Goal: Information Seeking & Learning: Learn about a topic

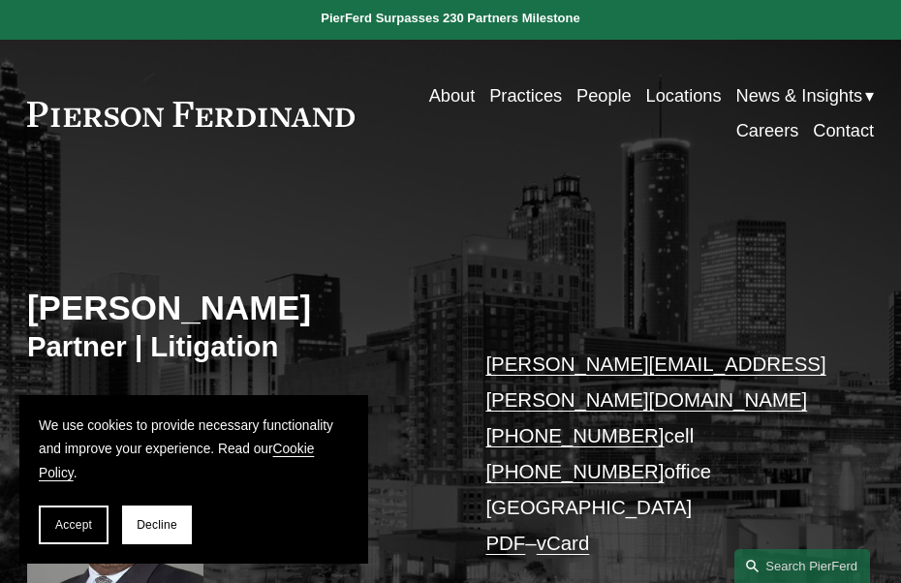
scroll to position [4, 0]
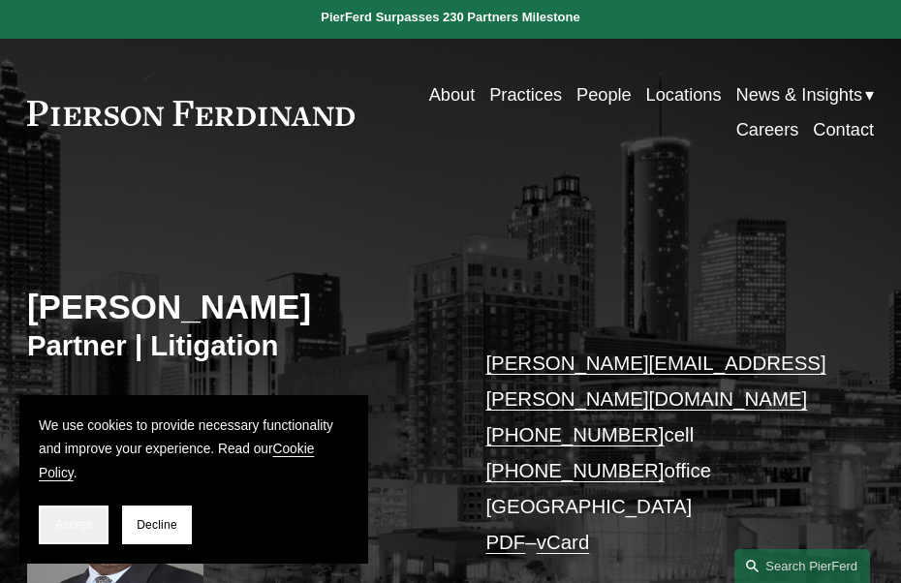
click at [101, 525] on button "Accept" at bounding box center [74, 525] width 70 height 39
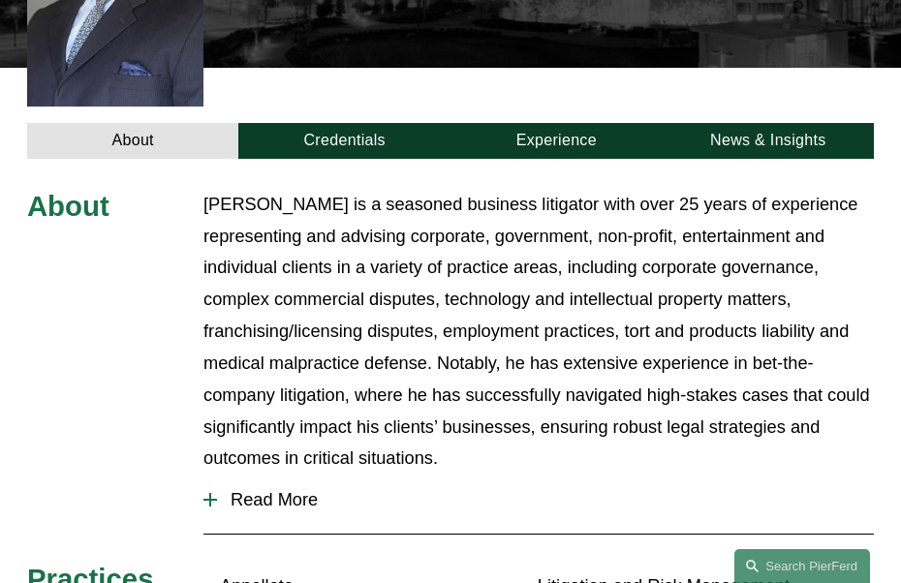
scroll to position [591, 0]
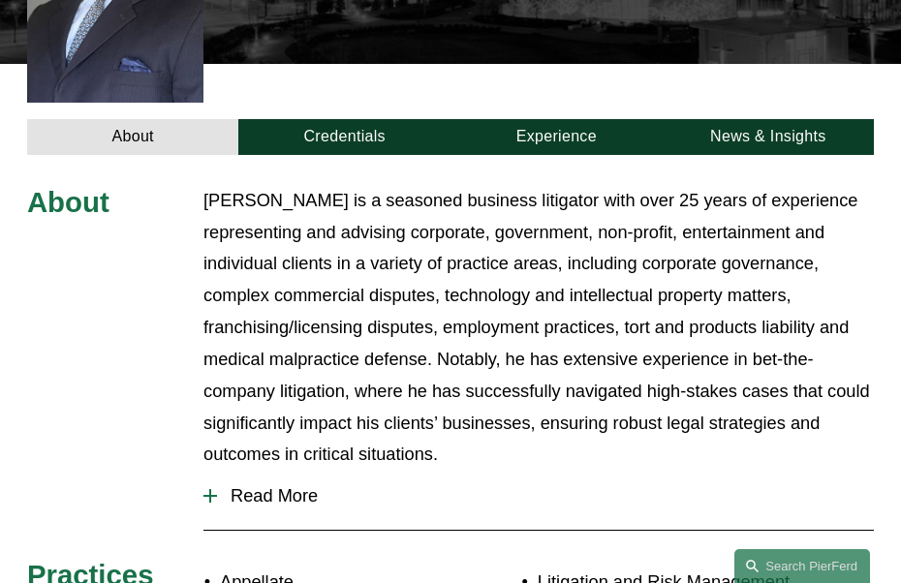
click at [269, 485] on span "Read More" at bounding box center [545, 495] width 657 height 21
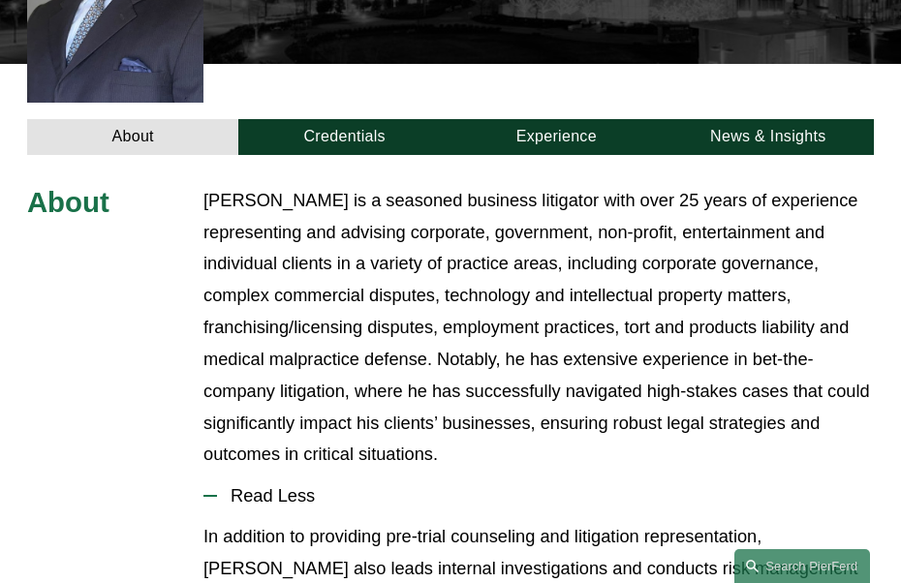
click at [268, 485] on span "Read Less" at bounding box center [545, 495] width 657 height 21
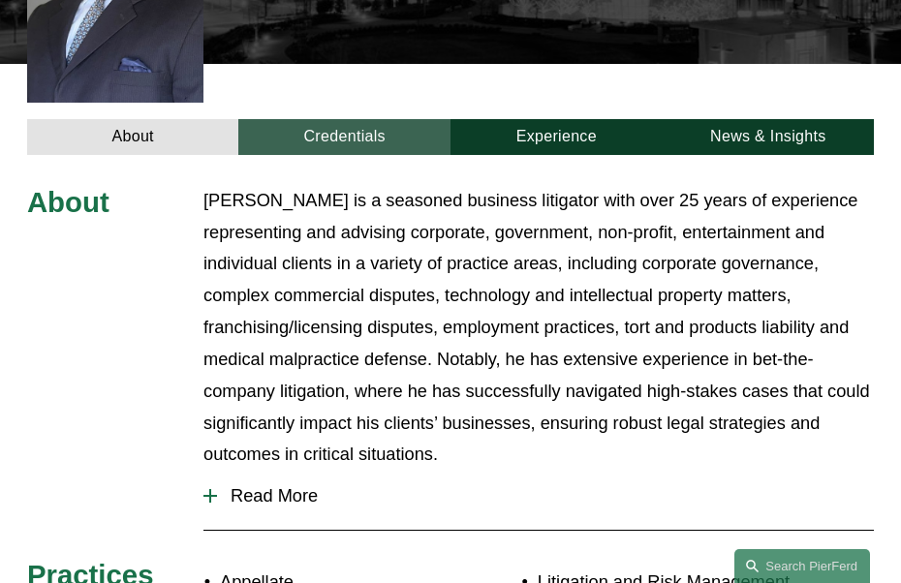
click at [329, 119] on link "Credentials" at bounding box center [344, 137] width 212 height 37
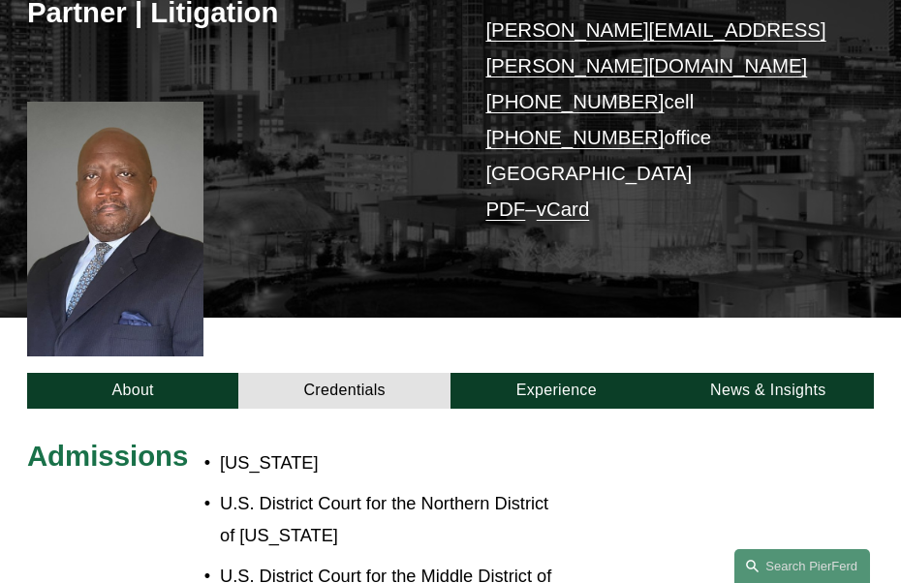
scroll to position [383, 0]
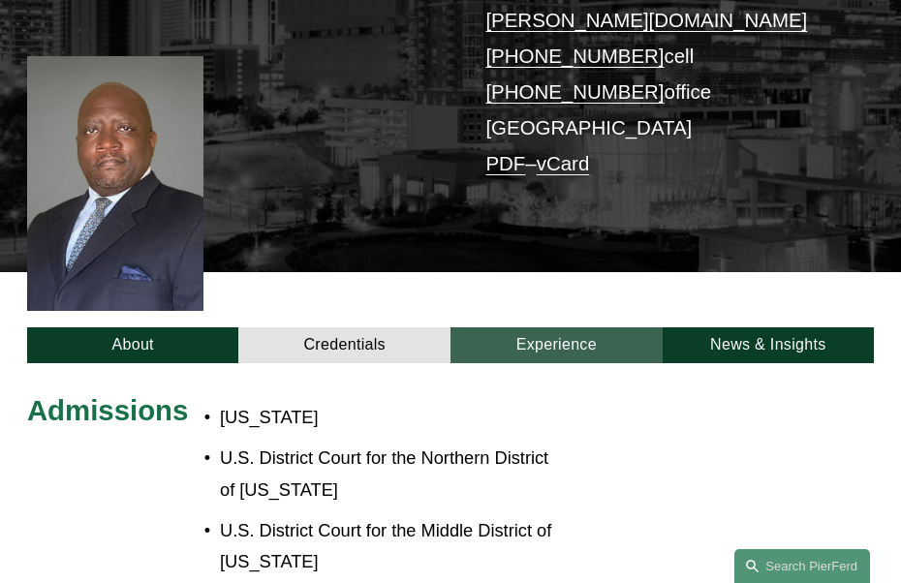
click at [550, 328] on link "Experience" at bounding box center [557, 346] width 212 height 37
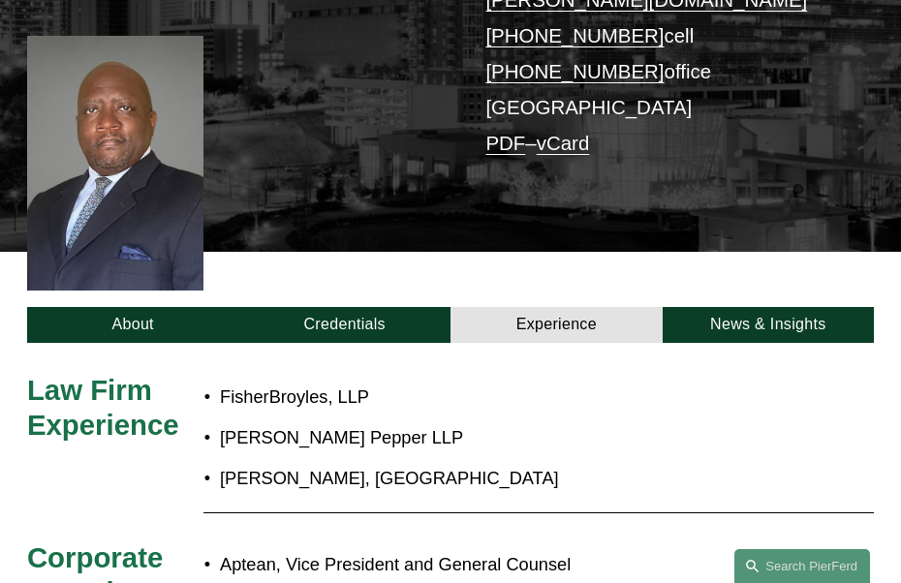
scroll to position [404, 0]
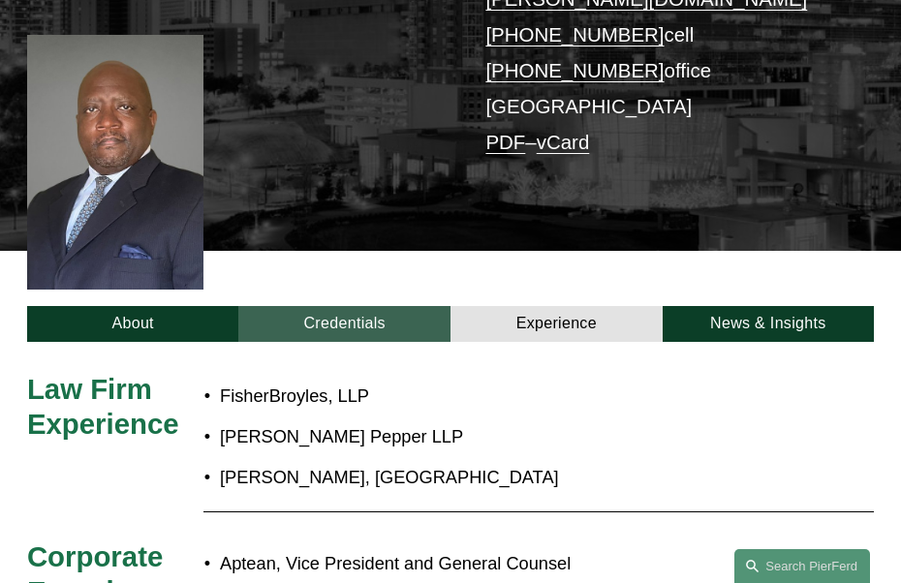
click at [363, 306] on link "Credentials" at bounding box center [344, 324] width 212 height 37
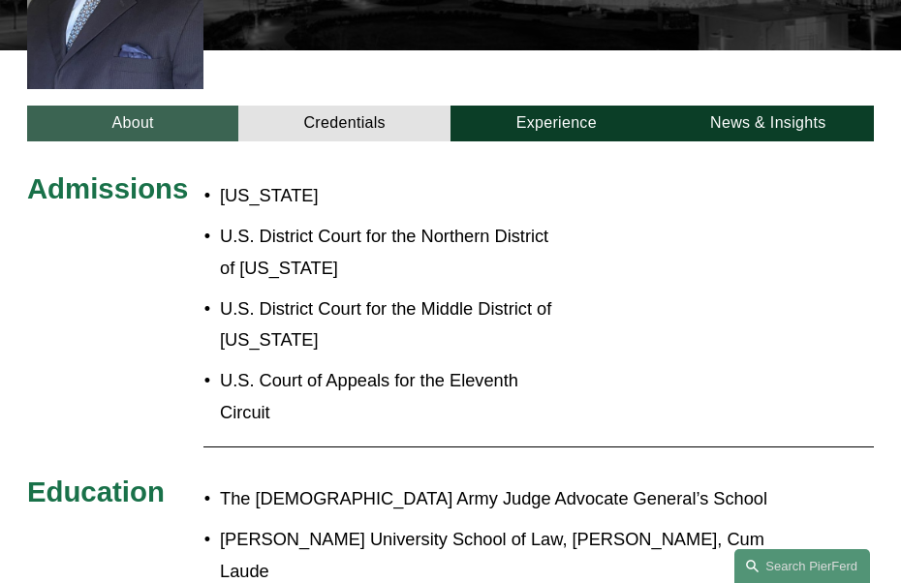
scroll to position [604, 0]
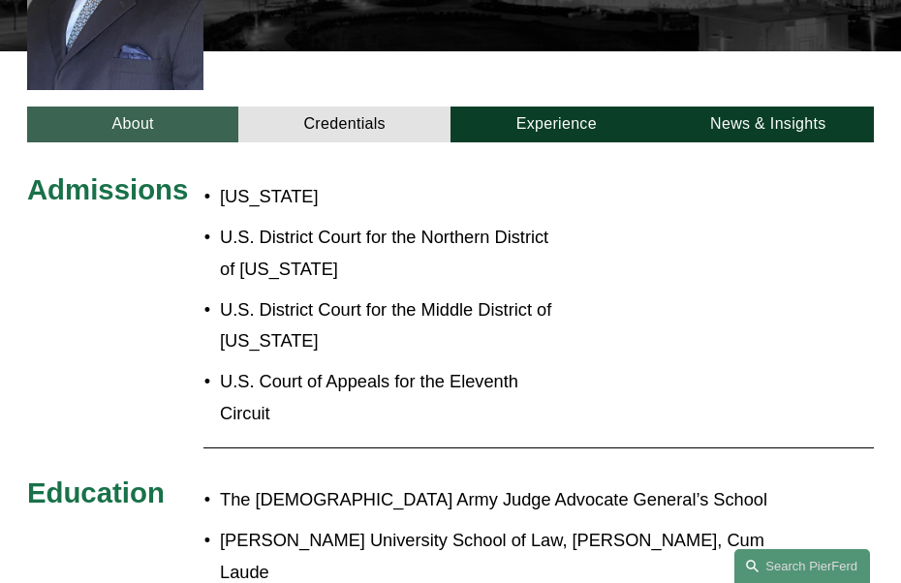
click at [136, 107] on link "About" at bounding box center [133, 125] width 212 height 37
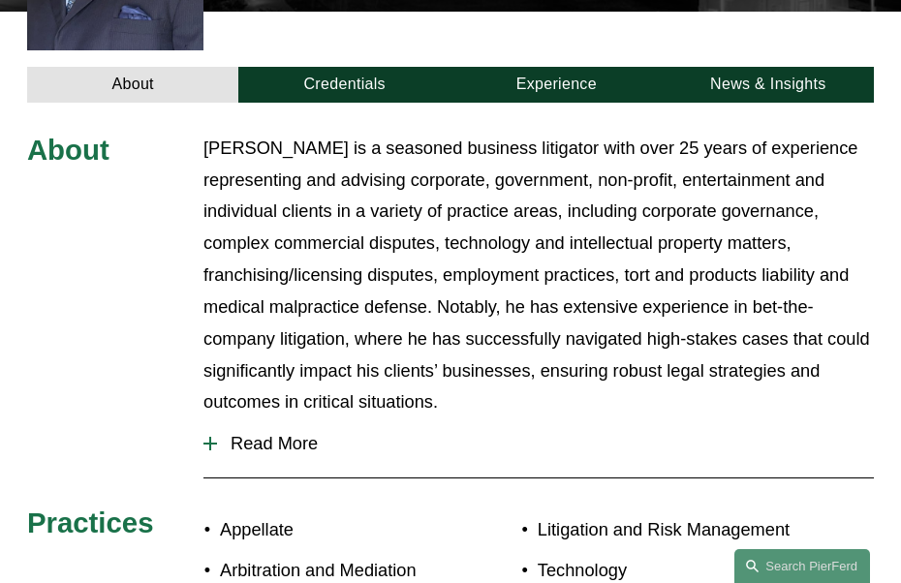
scroll to position [644, 0]
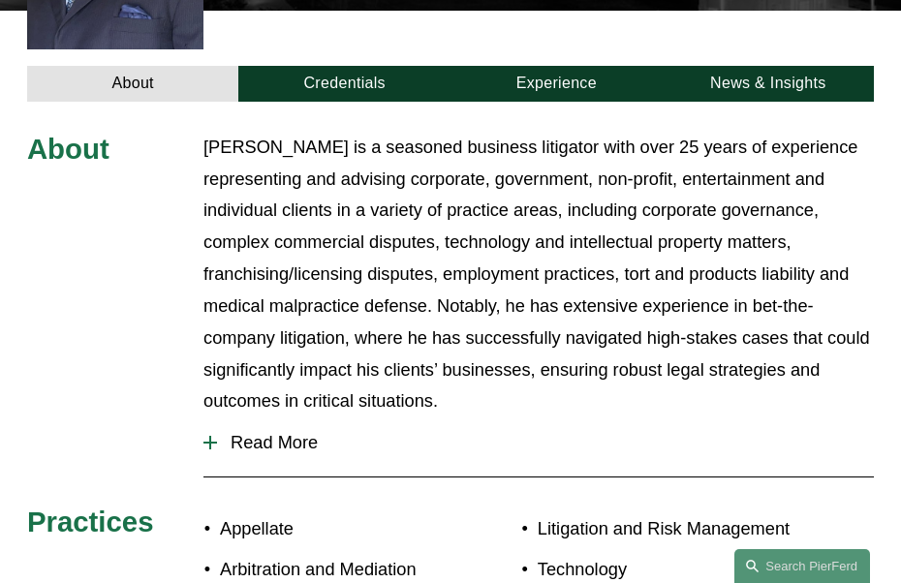
click at [265, 432] on span "Read More" at bounding box center [545, 442] width 657 height 21
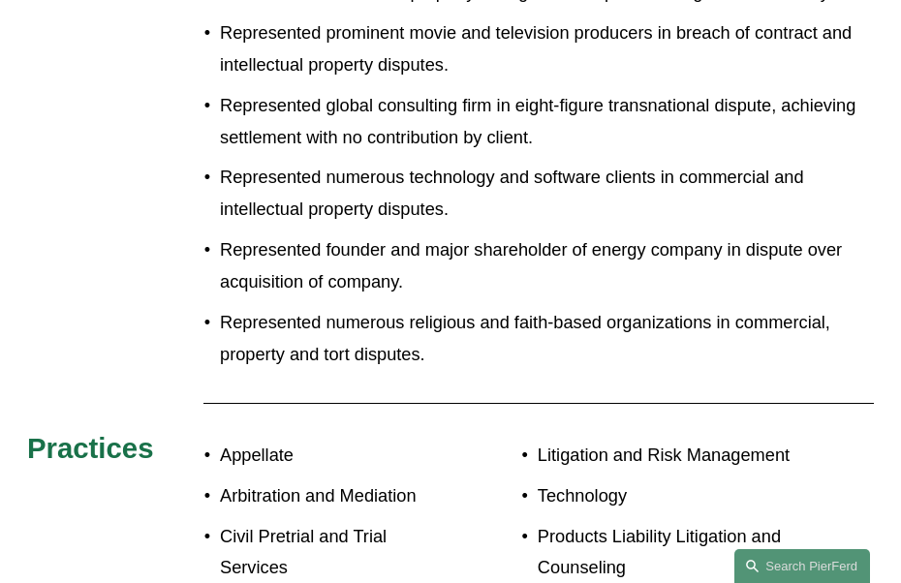
scroll to position [2098, 0]
